Goal: Information Seeking & Learning: Learn about a topic

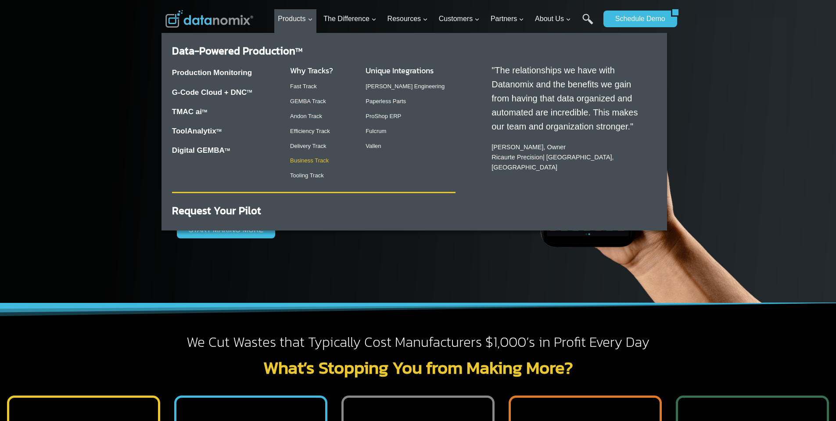
click at [317, 163] on link "Business Track" at bounding box center [309, 160] width 39 height 7
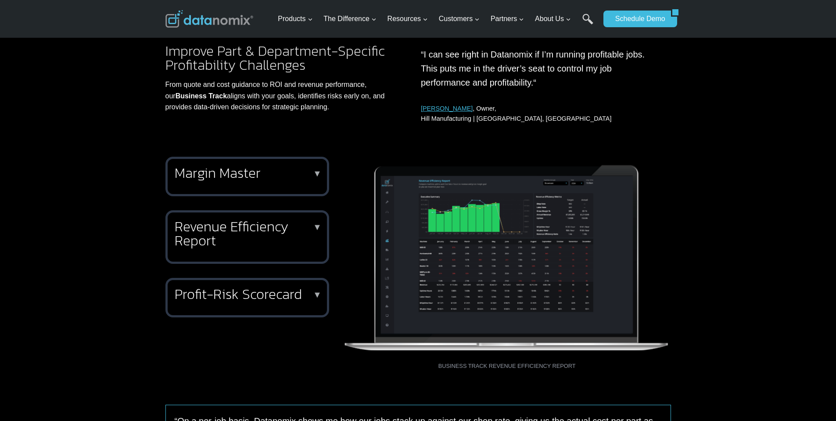
scroll to position [132, 0]
click at [298, 184] on div "Margin Master ▼ Margin Master is your fully automated part profitability analys…" at bounding box center [247, 176] width 164 height 39
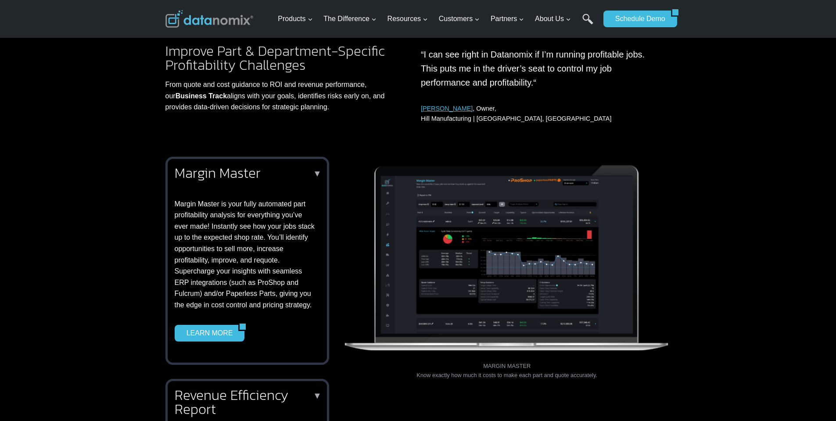
scroll to position [0, 0]
click at [316, 172] on p "▼" at bounding box center [317, 173] width 9 height 6
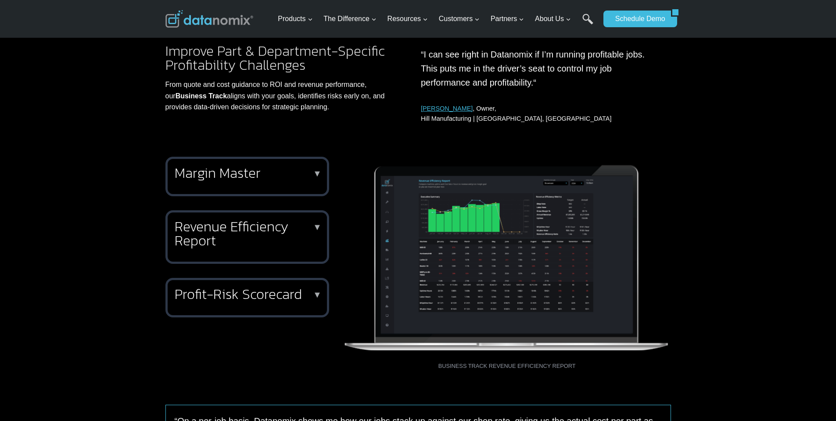
click at [305, 230] on h2 "Revenue Efficiency Report" at bounding box center [246, 233] width 142 height 28
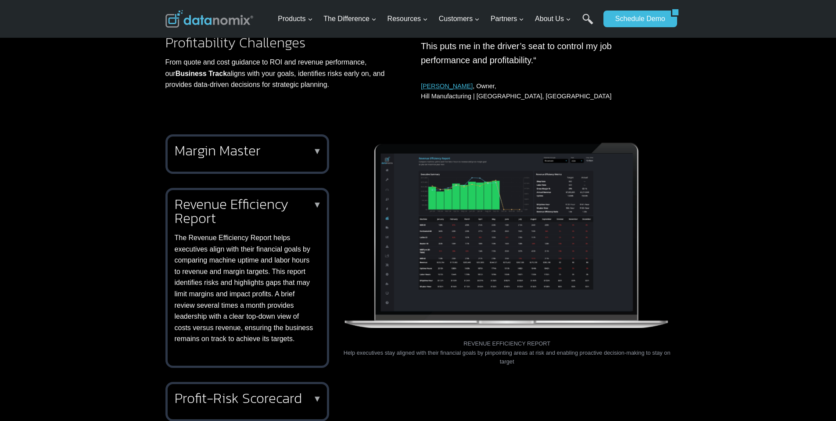
scroll to position [175, 0]
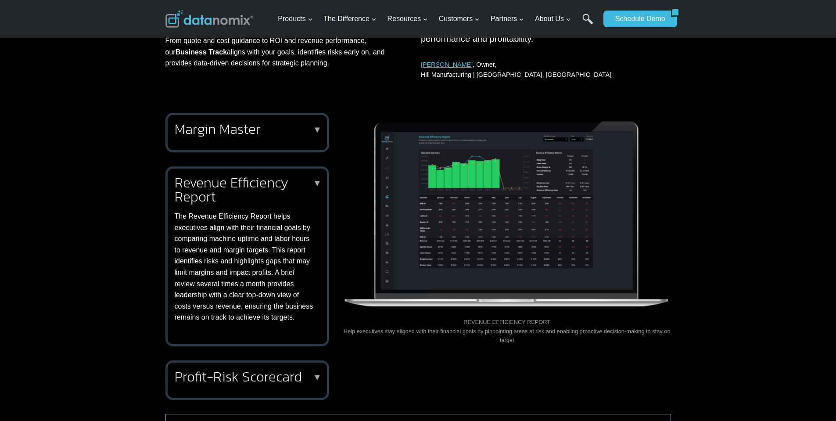
click at [322, 185] on div "Revenue Efficiency Report ▼ The Revenue Efficiency Report helps executives alig…" at bounding box center [247, 256] width 164 height 180
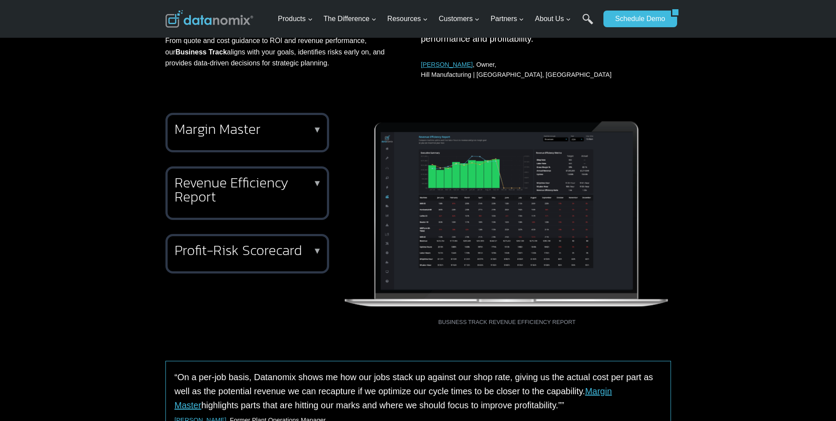
click at [305, 248] on h2 "Profit-Risk Scorecard" at bounding box center [246, 250] width 142 height 14
